Goal: Information Seeking & Learning: Learn about a topic

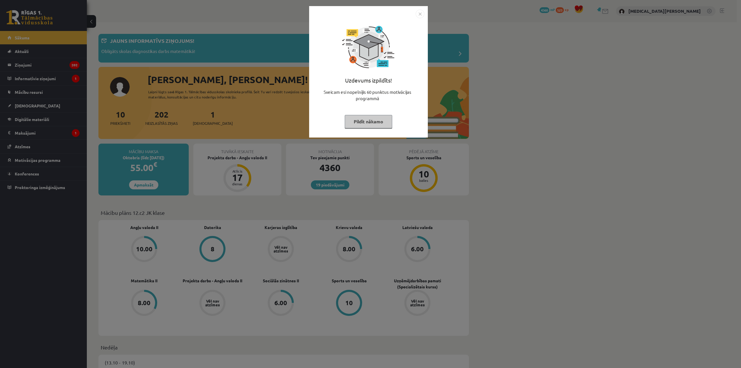
click at [380, 123] on button "Pildīt nākamo" at bounding box center [368, 121] width 47 height 13
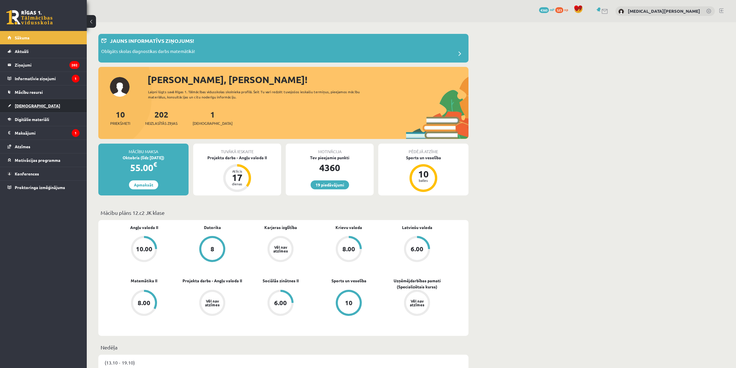
click at [36, 105] on link "[DEMOGRAPHIC_DATA]" at bounding box center [44, 105] width 72 height 13
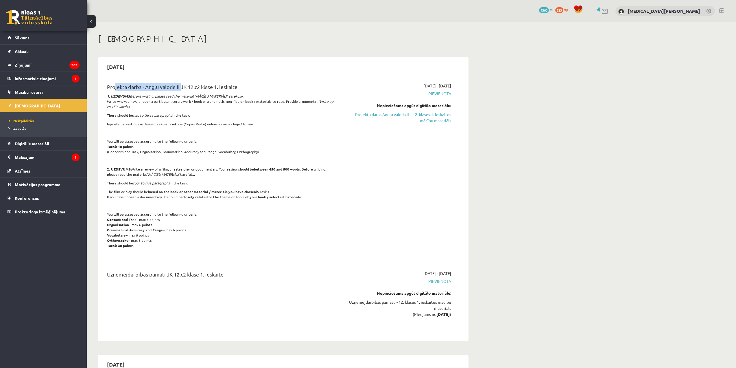
drag, startPoint x: 111, startPoint y: 89, endPoint x: 180, endPoint y: 90, distance: 68.9
click at [180, 90] on div "Projekta darbs - Angļu valoda II JK 12.c2 klase 1. ieskaite" at bounding box center [220, 88] width 227 height 11
click at [137, 110] on div "Projekta darbs - Angļu valoda II JK 12.c2 [PERSON_NAME] 1. [DEMOGRAPHIC_DATA] 1…" at bounding box center [220, 167] width 235 height 169
click at [25, 107] on span "[DEMOGRAPHIC_DATA]" at bounding box center [37, 105] width 45 height 5
click at [22, 34] on link "Sākums" at bounding box center [44, 37] width 72 height 13
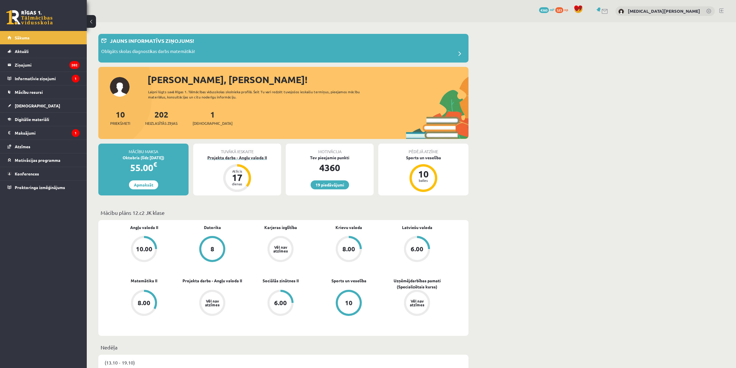
click at [217, 157] on div "Projekta darbs - Angļu valoda II" at bounding box center [237, 157] width 88 height 6
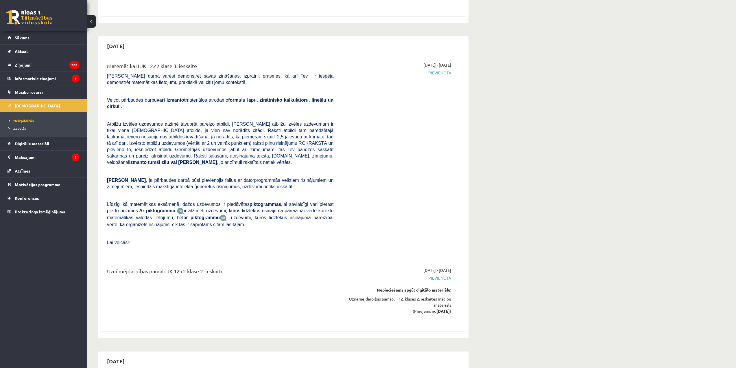
click at [424, 296] on div "Uzņēmējdarbības pamatu - 12. klases 2. ieskaites mācību materiāls (Pieejams no …" at bounding box center [396, 305] width 109 height 18
